Goal: Transaction & Acquisition: Purchase product/service

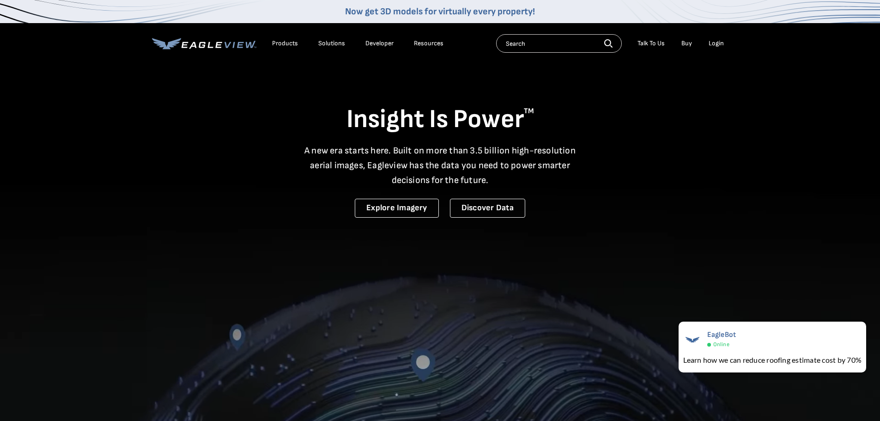
click at [716, 42] on div "Login" at bounding box center [716, 43] width 15 height 8
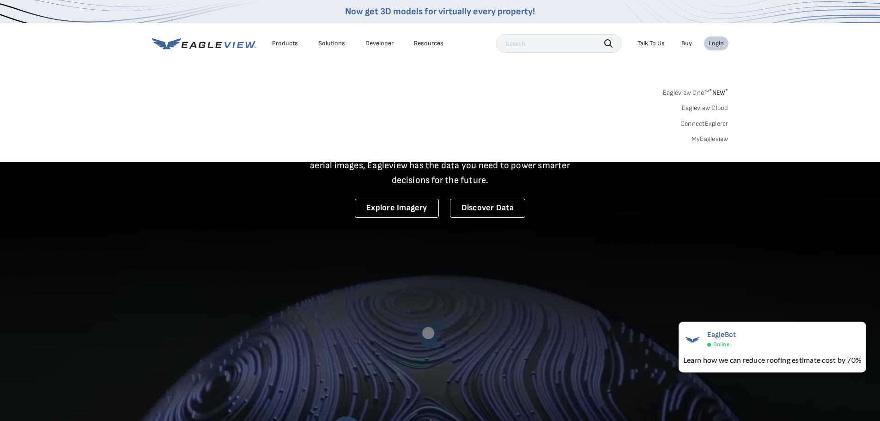
click at [702, 139] on link "MyEagleview" at bounding box center [709, 139] width 37 height 8
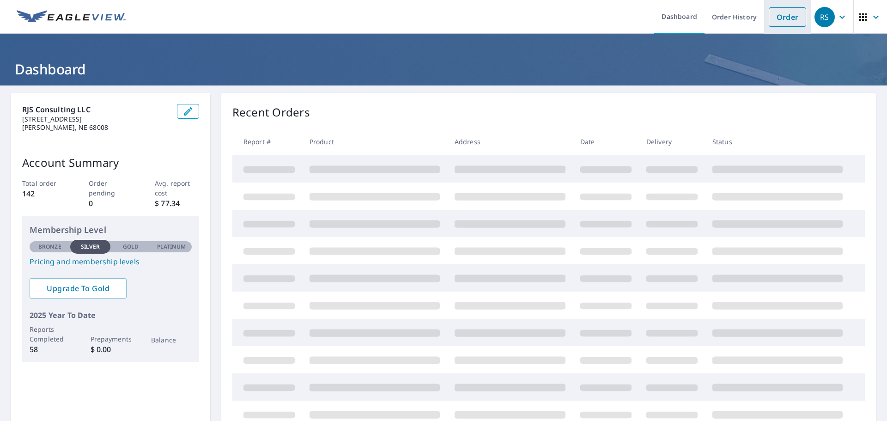
click at [769, 23] on link "Order" at bounding box center [787, 16] width 37 height 19
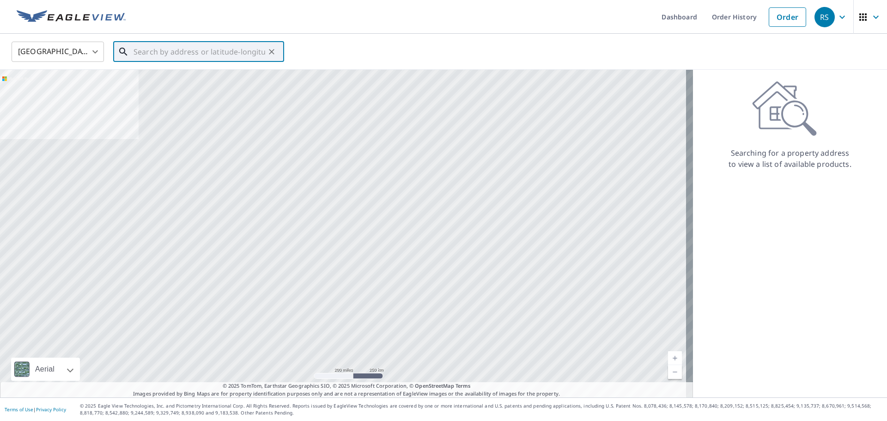
click at [205, 59] on input "text" at bounding box center [199, 52] width 132 height 26
paste input "[STREET_ADDRESS]"
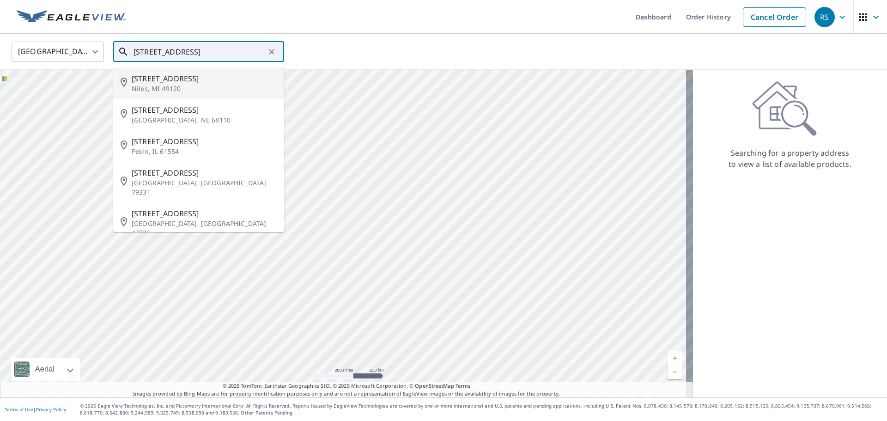
click at [194, 78] on span "[STREET_ADDRESS]" at bounding box center [204, 78] width 145 height 11
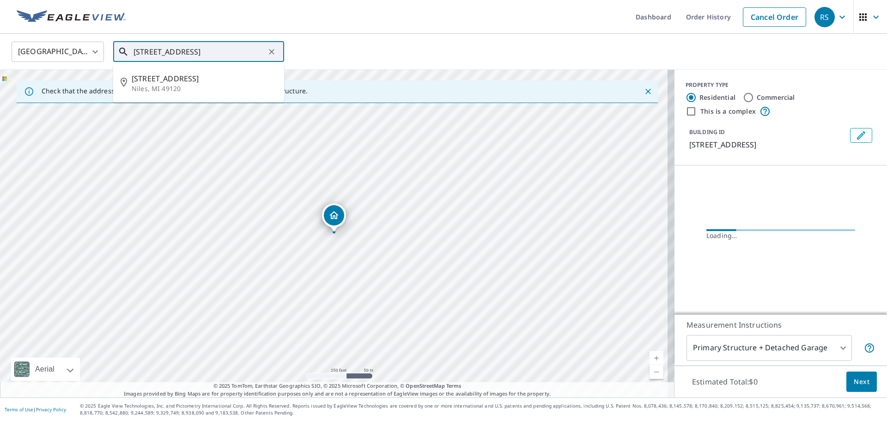
click at [220, 53] on input "[STREET_ADDRESS]" at bounding box center [199, 52] width 132 height 26
drag, startPoint x: 220, startPoint y: 51, endPoint x: 14, endPoint y: 39, distance: 206.4
click at [14, 41] on div "United States [GEOGRAPHIC_DATA] ​ [STREET_ADDRESS] ​ [STREET_ADDRESS]" at bounding box center [440, 52] width 871 height 22
paste input "text"
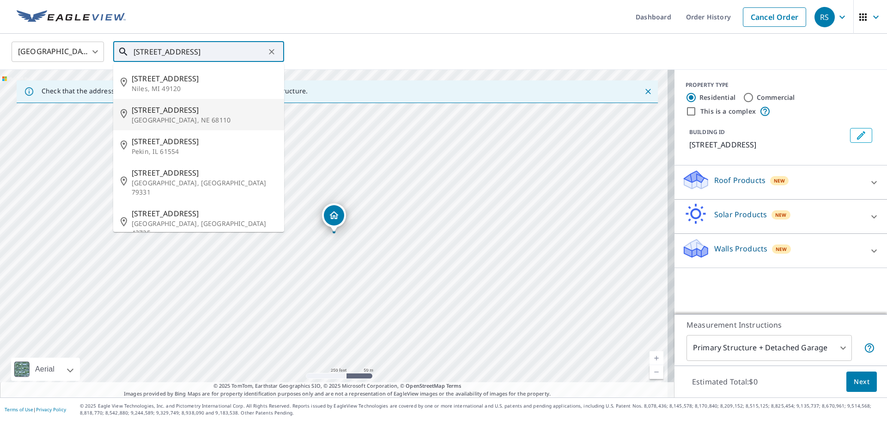
click at [181, 113] on span "[STREET_ADDRESS]" at bounding box center [204, 109] width 145 height 11
type input "[STREET_ADDRESS]"
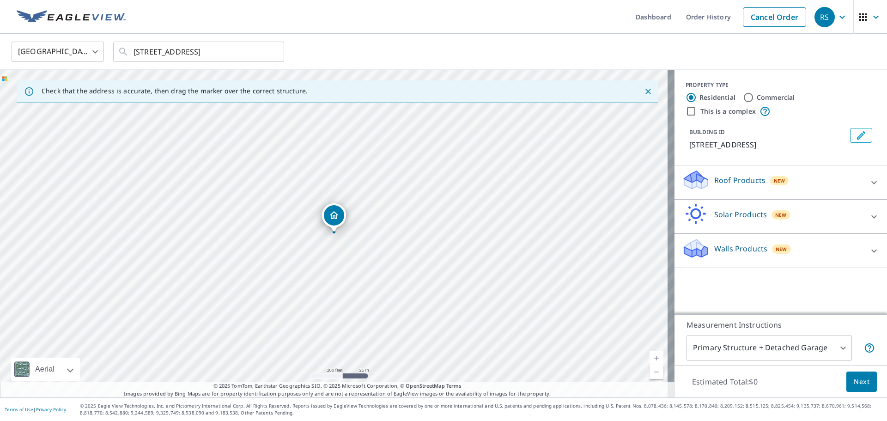
click at [744, 98] on input "Commercial" at bounding box center [748, 97] width 11 height 11
radio input "true"
type input "4"
click at [739, 186] on div "Roof Products New" at bounding box center [772, 182] width 181 height 26
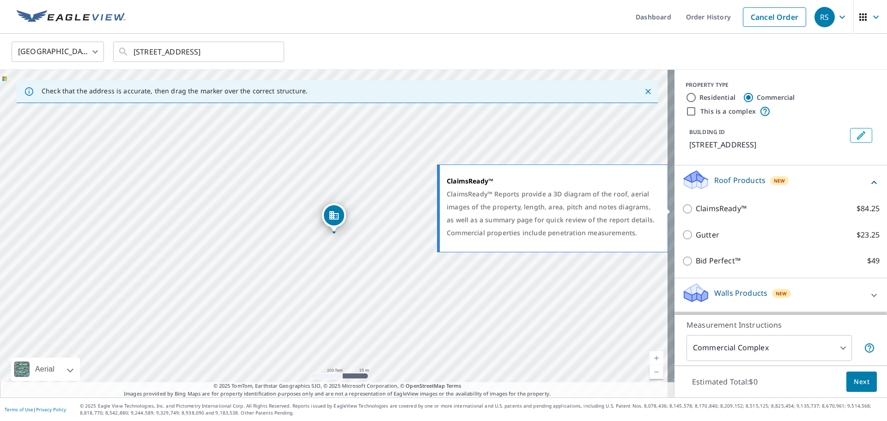
click at [716, 211] on p "ClaimsReady™" at bounding box center [721, 209] width 51 height 12
click at [696, 211] on input "ClaimsReady™ $84.25" at bounding box center [689, 208] width 14 height 11
checkbox input "true"
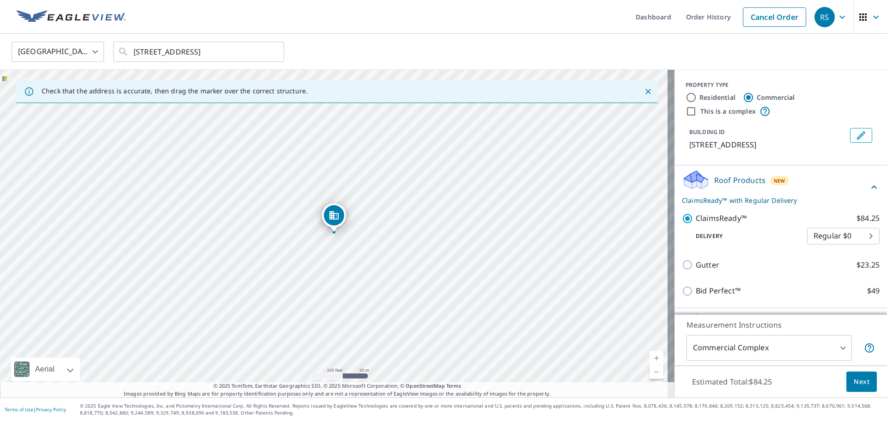
scroll to position [28, 0]
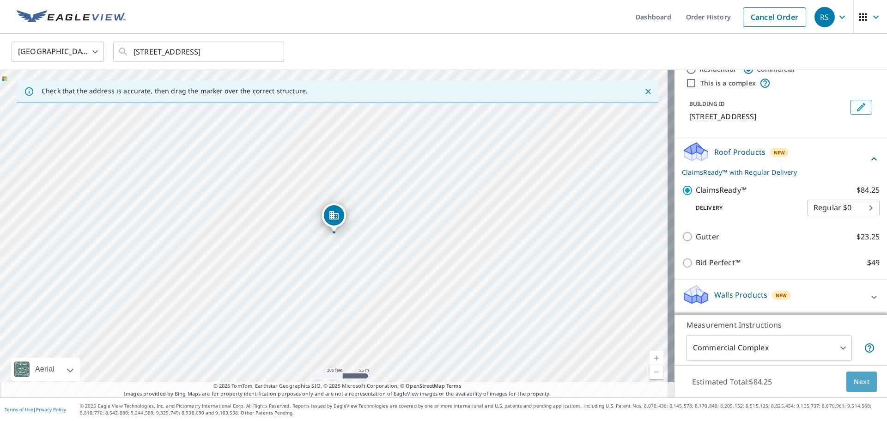
click at [854, 378] on span "Next" at bounding box center [862, 382] width 16 height 12
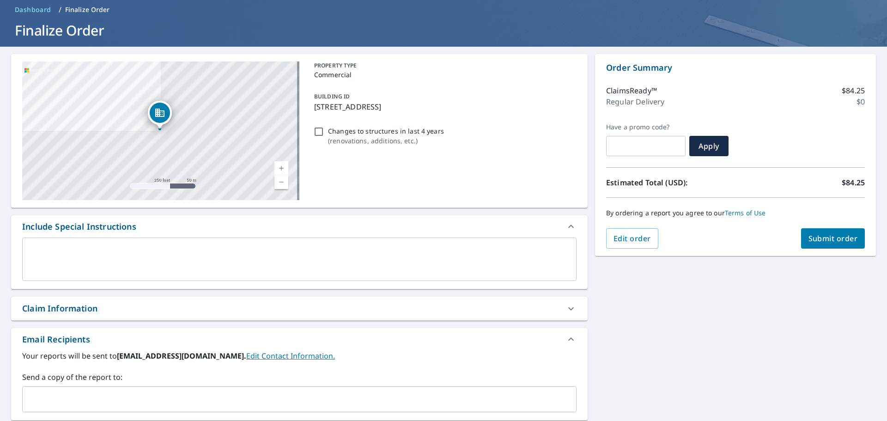
scroll to position [92, 0]
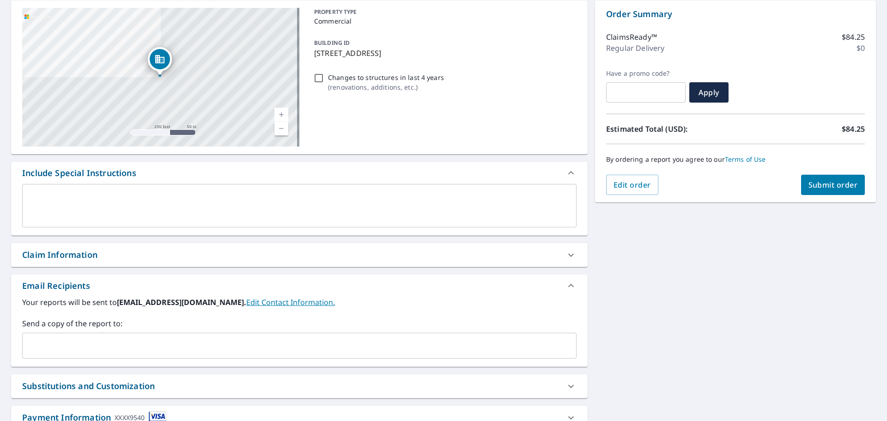
click at [193, 251] on div "Claim Information" at bounding box center [291, 255] width 538 height 12
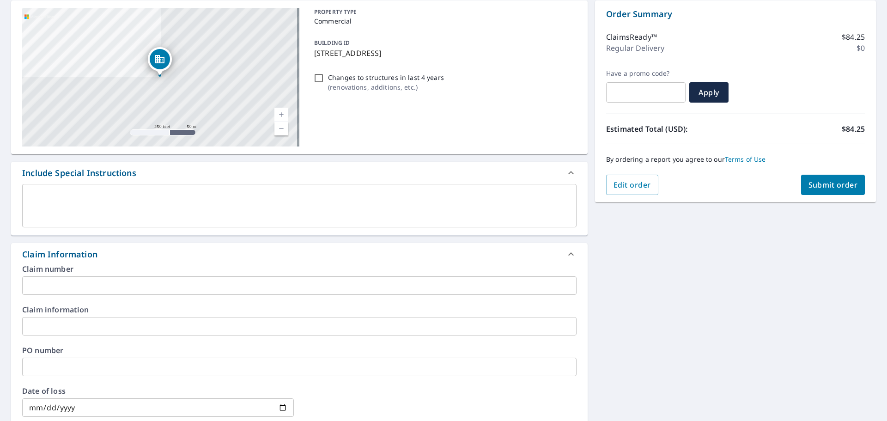
click at [86, 336] on div "Claim number ​ Claim information ​ PO number ​ Date of loss ​ Cat ID ​" at bounding box center [299, 365] width 576 height 200
click at [95, 327] on input "text" at bounding box center [299, 326] width 554 height 18
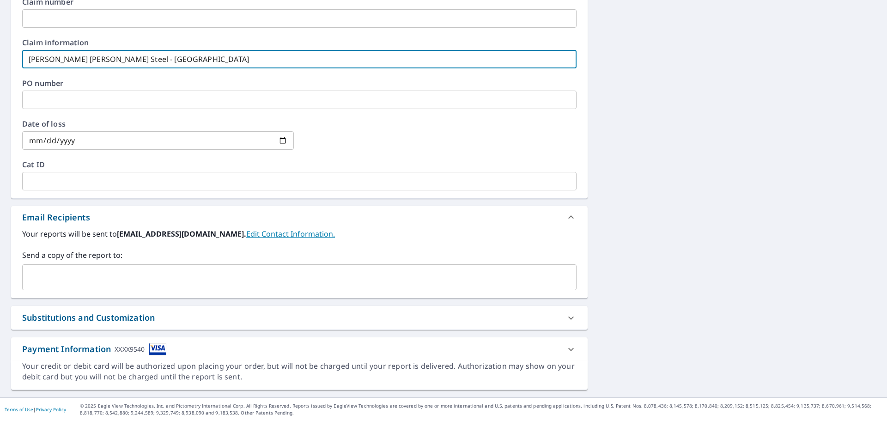
scroll to position [82, 0]
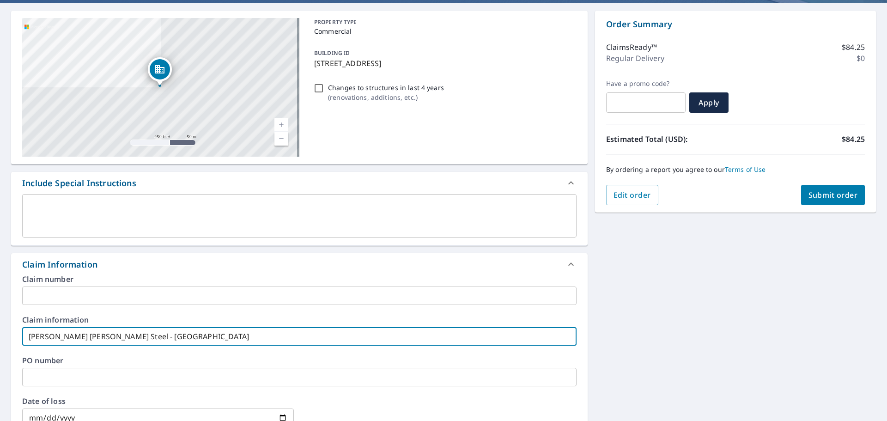
type input "[PERSON_NAME] [PERSON_NAME] Steel - [GEOGRAPHIC_DATA]"
click at [817, 196] on span "Submit order" at bounding box center [832, 195] width 49 height 10
